Goal: Transaction & Acquisition: Purchase product/service

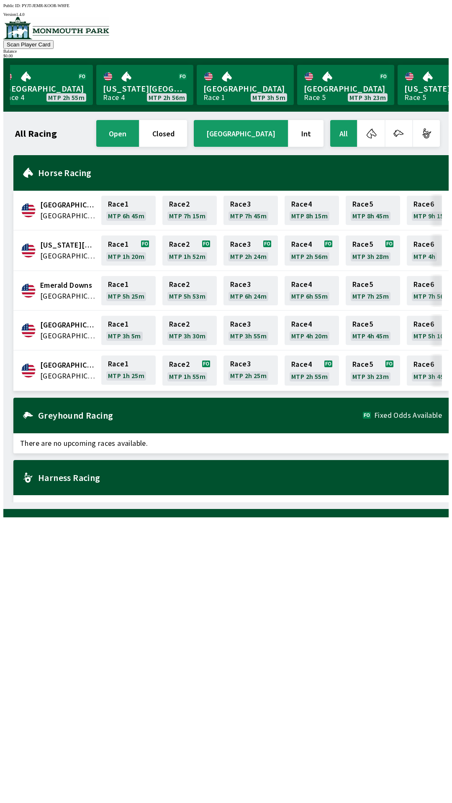
scroll to position [0, 629]
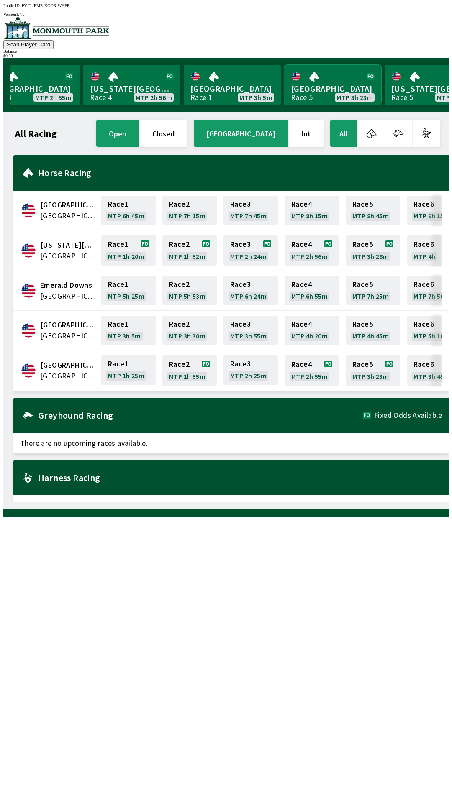
click at [325, 81] on link "Monmouth Park Race 5 MTP 3h 23m" at bounding box center [332, 85] width 97 height 40
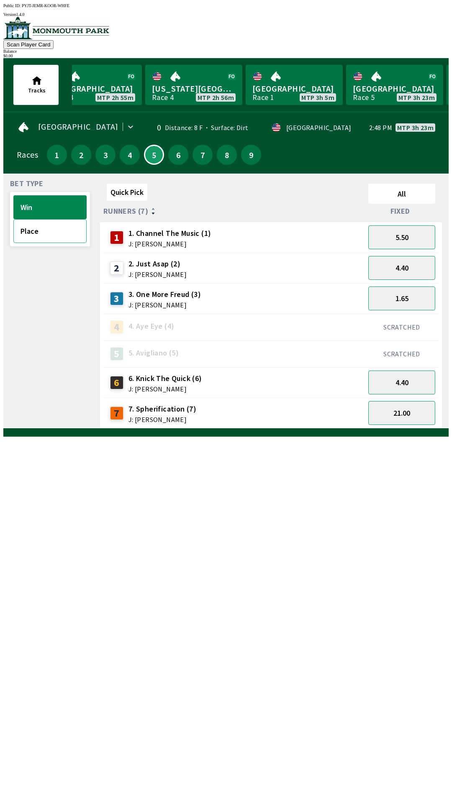
click at [56, 231] on button "Place" at bounding box center [49, 231] width 73 height 24
click at [45, 201] on button "Win" at bounding box center [49, 207] width 73 height 24
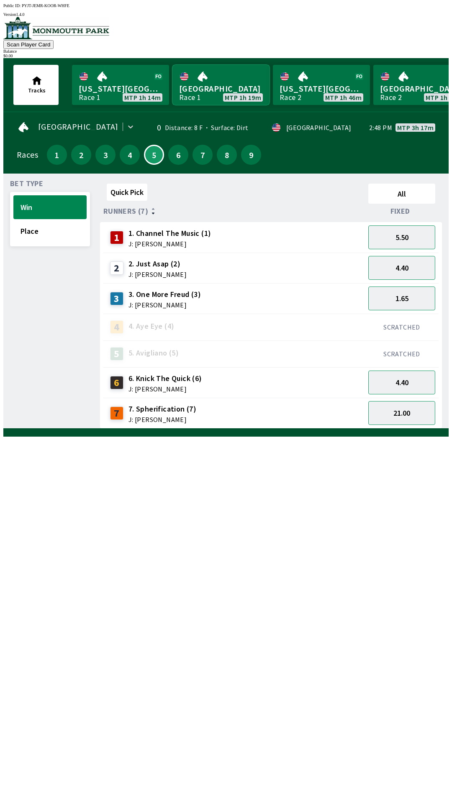
click at [241, 85] on link "[GEOGRAPHIC_DATA] Race 1 MTP 1h 19m" at bounding box center [220, 85] width 97 height 40
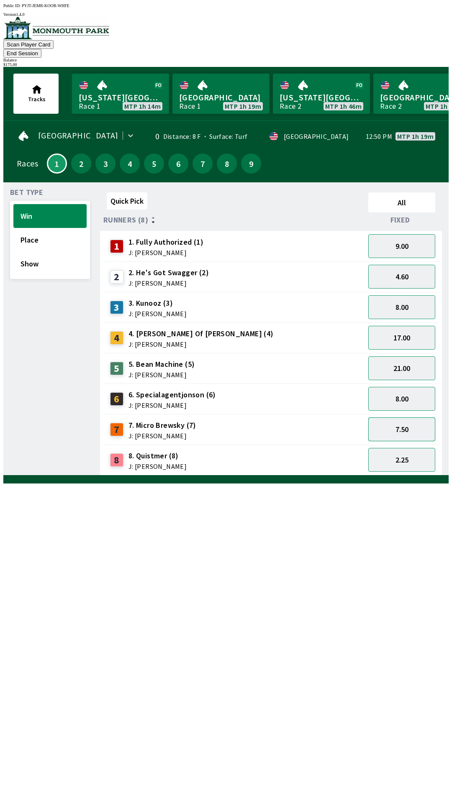
click at [395, 417] on button "7.50" at bounding box center [401, 429] width 67 height 24
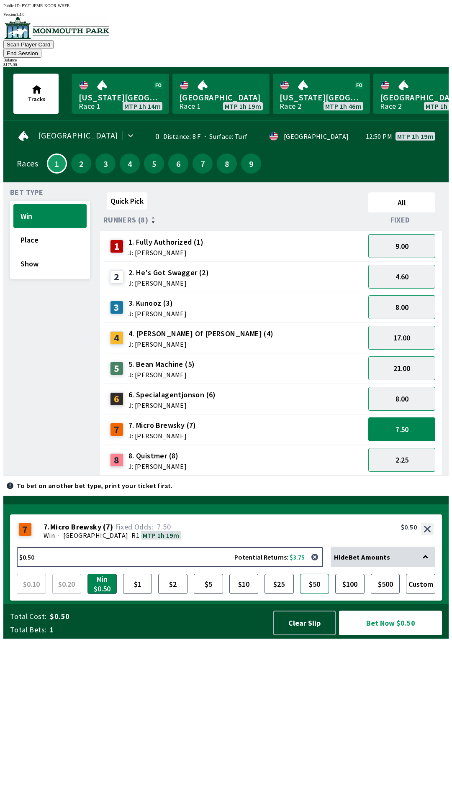
click at [315, 594] on button "$50" at bounding box center [314, 584] width 29 height 20
click at [386, 635] on button "Bet Now $50.00" at bounding box center [390, 622] width 103 height 25
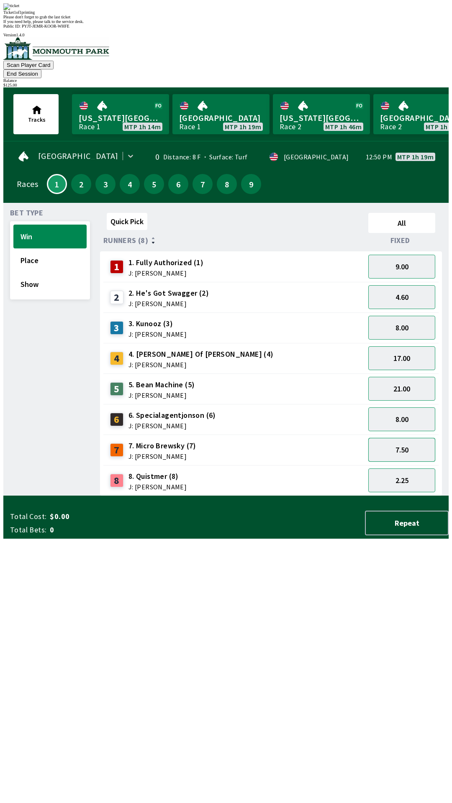
click at [409, 438] on button "7.50" at bounding box center [401, 450] width 67 height 24
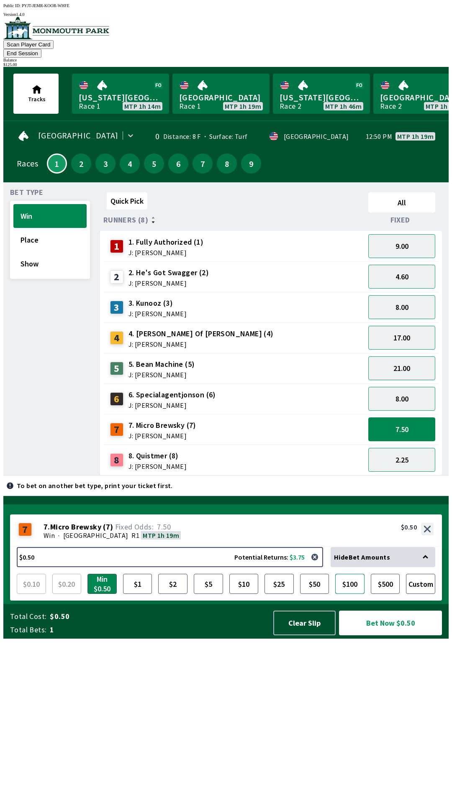
click at [347, 594] on button "$100" at bounding box center [349, 584] width 29 height 20
click at [380, 635] on button "Bet Now $100.00" at bounding box center [390, 622] width 103 height 25
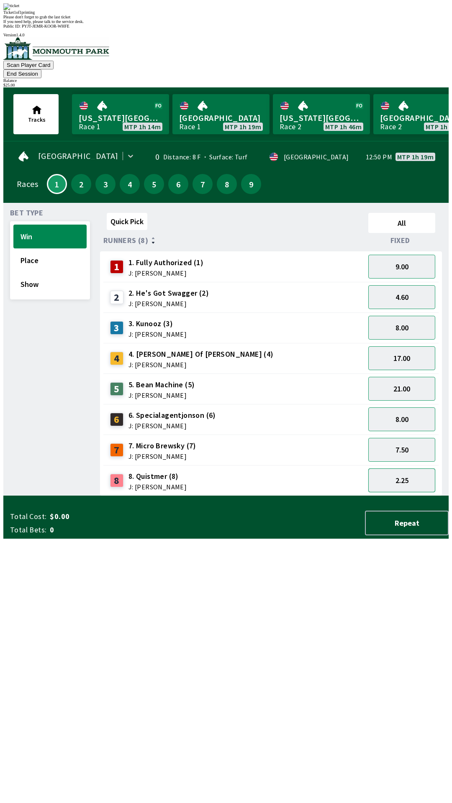
click at [408, 468] on button "2.25" at bounding box center [401, 480] width 67 height 24
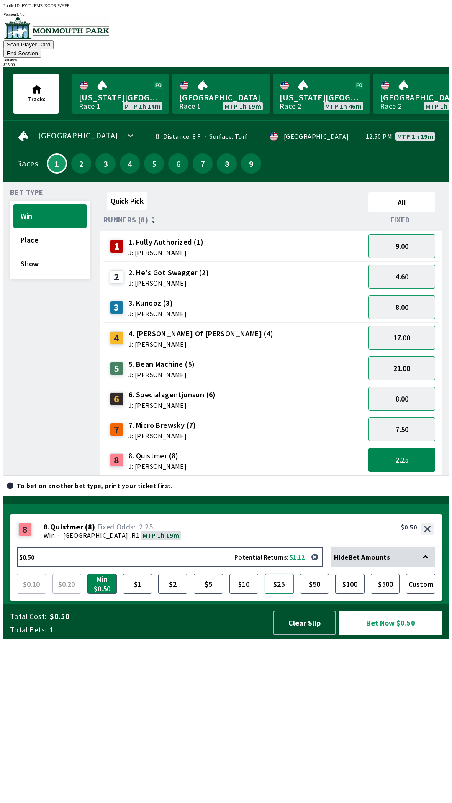
click at [283, 594] on button "$25" at bounding box center [278, 584] width 29 height 20
click at [388, 635] on button "Bet Now $25.00" at bounding box center [390, 622] width 103 height 25
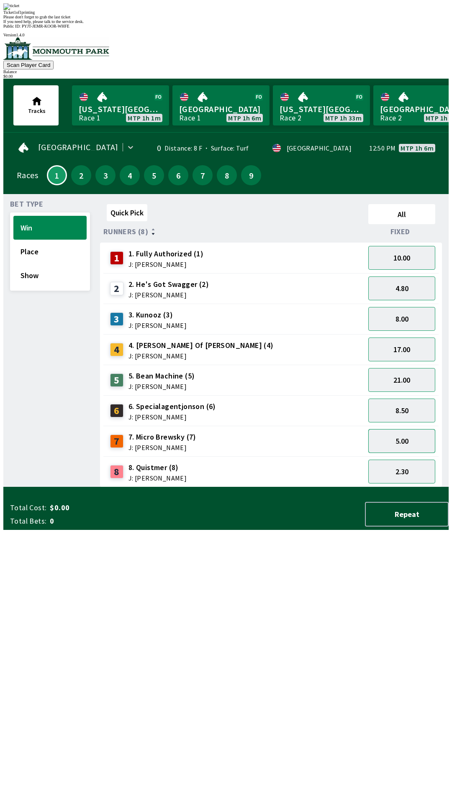
click at [416, 429] on button "5.00" at bounding box center [401, 441] width 67 height 24
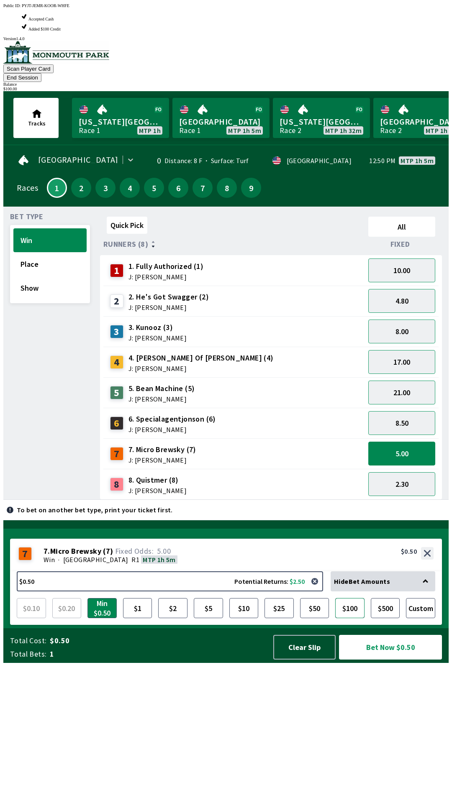
click at [361, 618] on button "$100" at bounding box center [349, 608] width 29 height 20
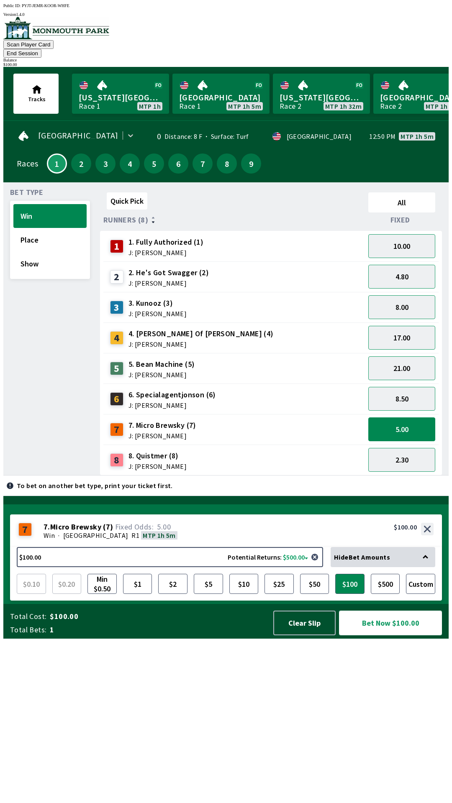
click at [394, 635] on button "Bet Now $100.00" at bounding box center [390, 622] width 103 height 25
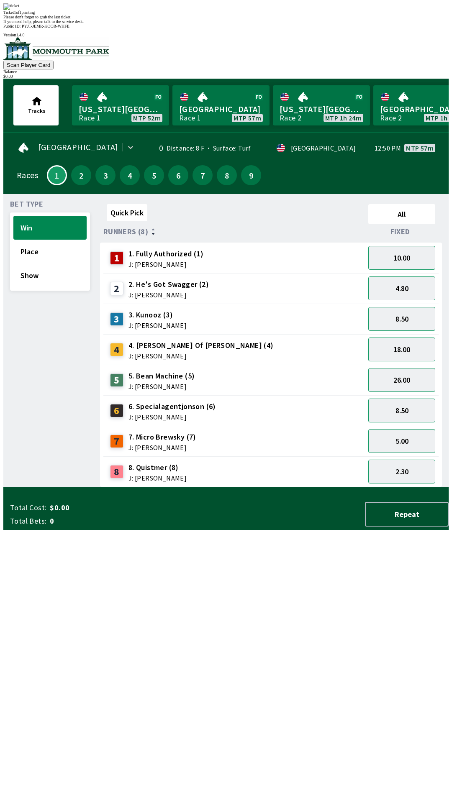
click at [153, 24] on div "Ticket 1 of 1 printing Please don't forget to grab the last ticket If you need …" at bounding box center [225, 13] width 445 height 20
click at [160, 19] on div "Please don't forget to grab the last ticket" at bounding box center [225, 17] width 445 height 5
click at [168, 19] on div "Please don't forget to grab the last ticket" at bounding box center [225, 17] width 445 height 5
